Goal: Information Seeking & Learning: Find specific fact

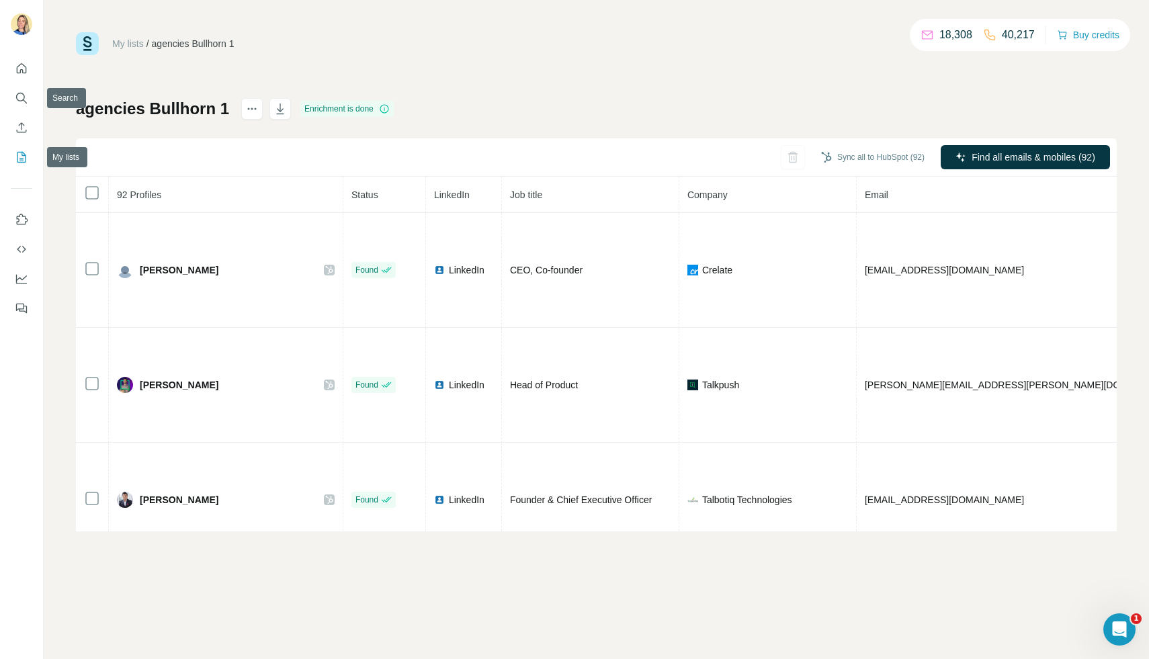
click at [21, 160] on icon "My lists" at bounding box center [22, 156] width 7 height 9
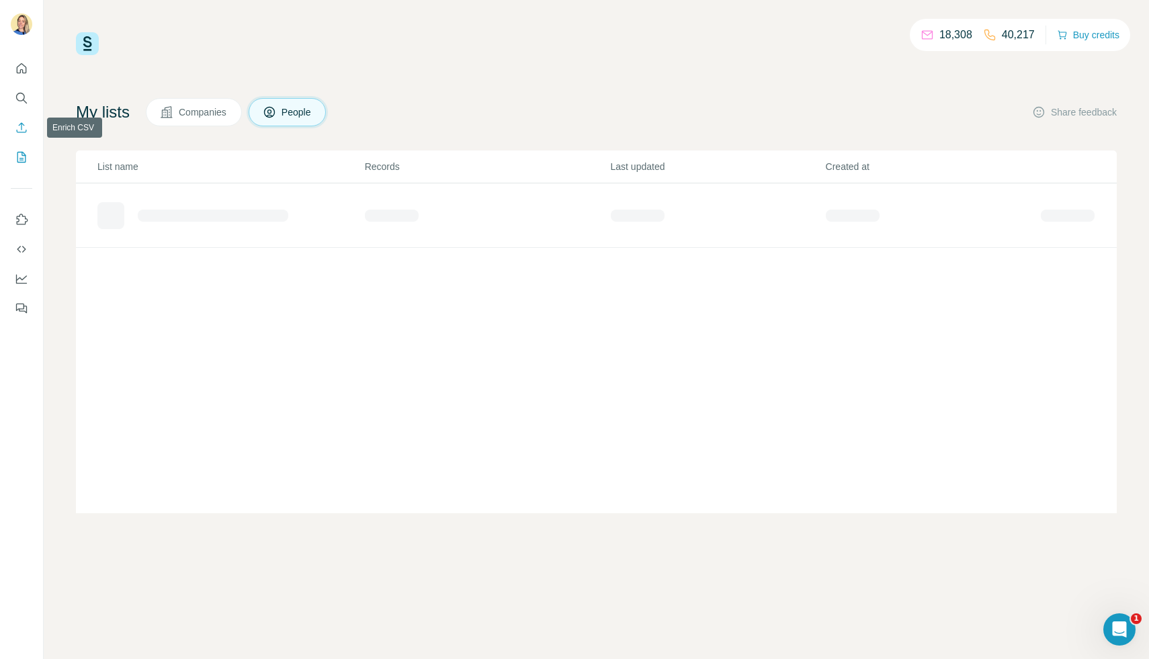
click at [21, 124] on icon "Enrich CSV" at bounding box center [22, 127] width 10 height 10
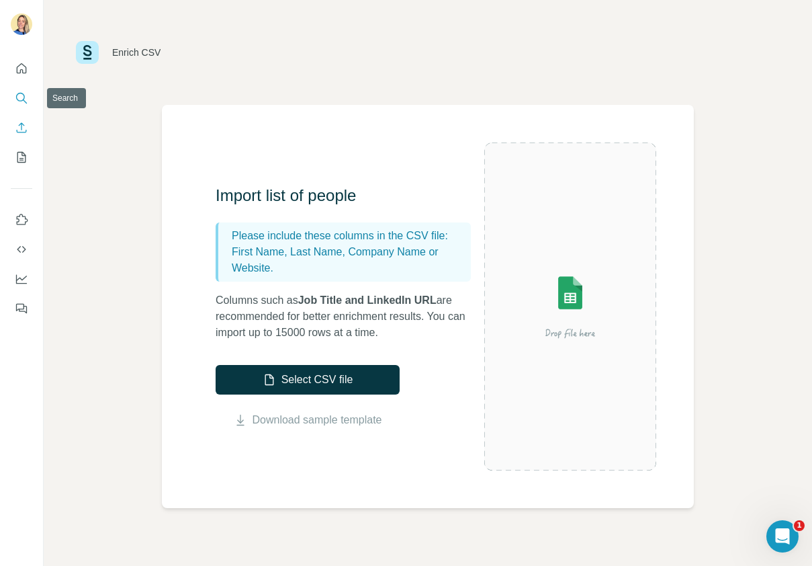
click at [19, 101] on icon "Search" at bounding box center [20, 97] width 9 height 9
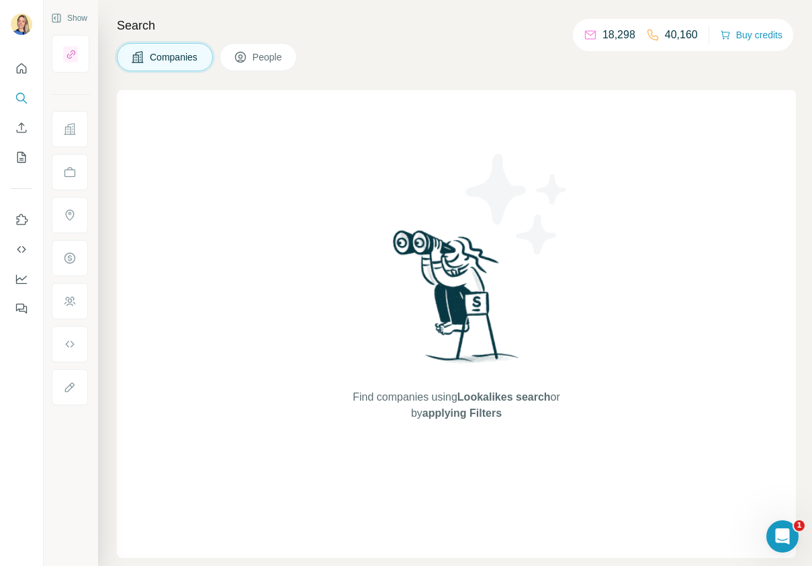
click at [75, 137] on div at bounding box center [70, 129] width 36 height 36
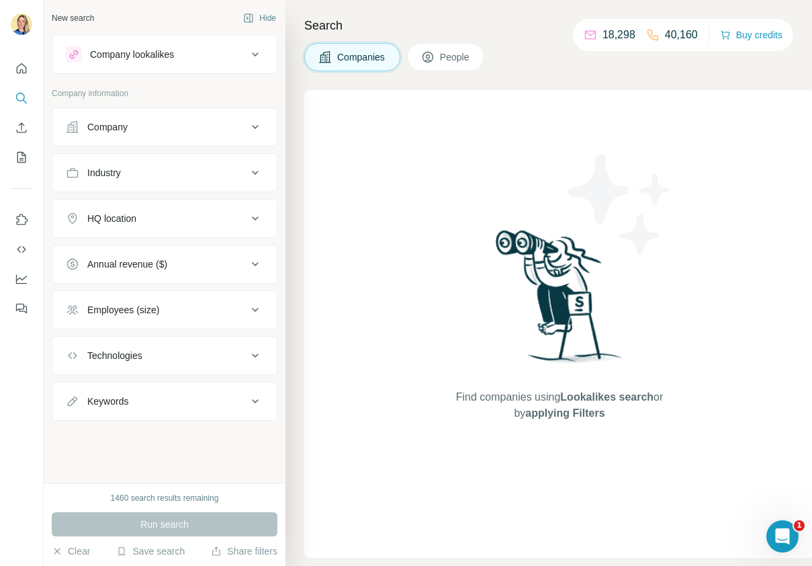
click at [117, 126] on div "Company" at bounding box center [107, 126] width 40 height 13
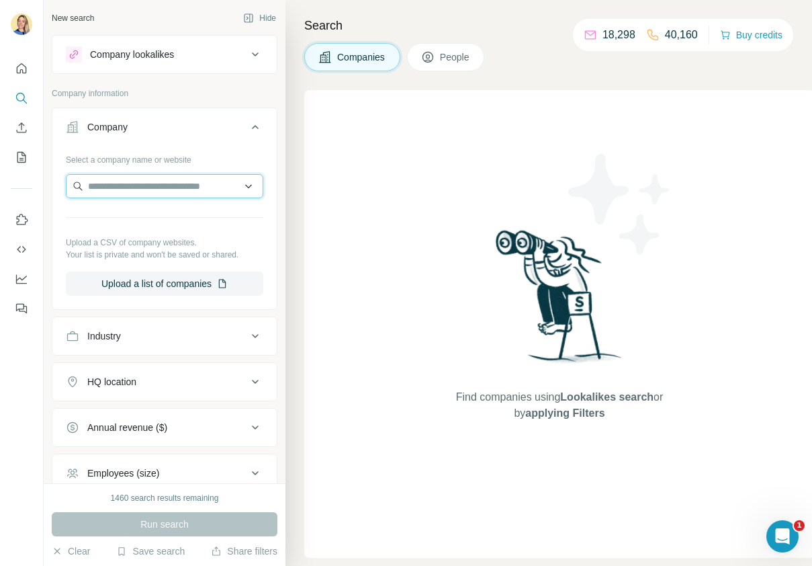
click at [102, 183] on input "text" at bounding box center [165, 186] width 198 height 24
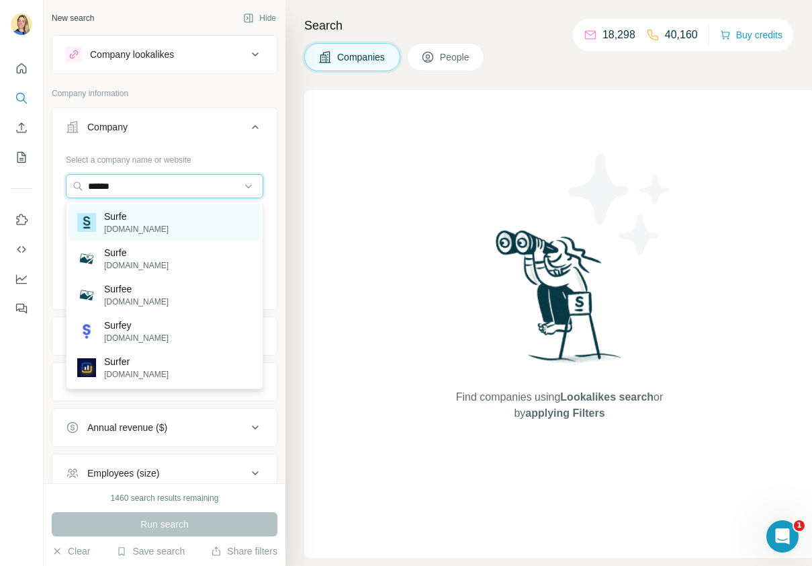
type input "*****"
click at [136, 214] on p "Surfe" at bounding box center [136, 216] width 64 height 13
